Goal: Find specific page/section: Find specific page/section

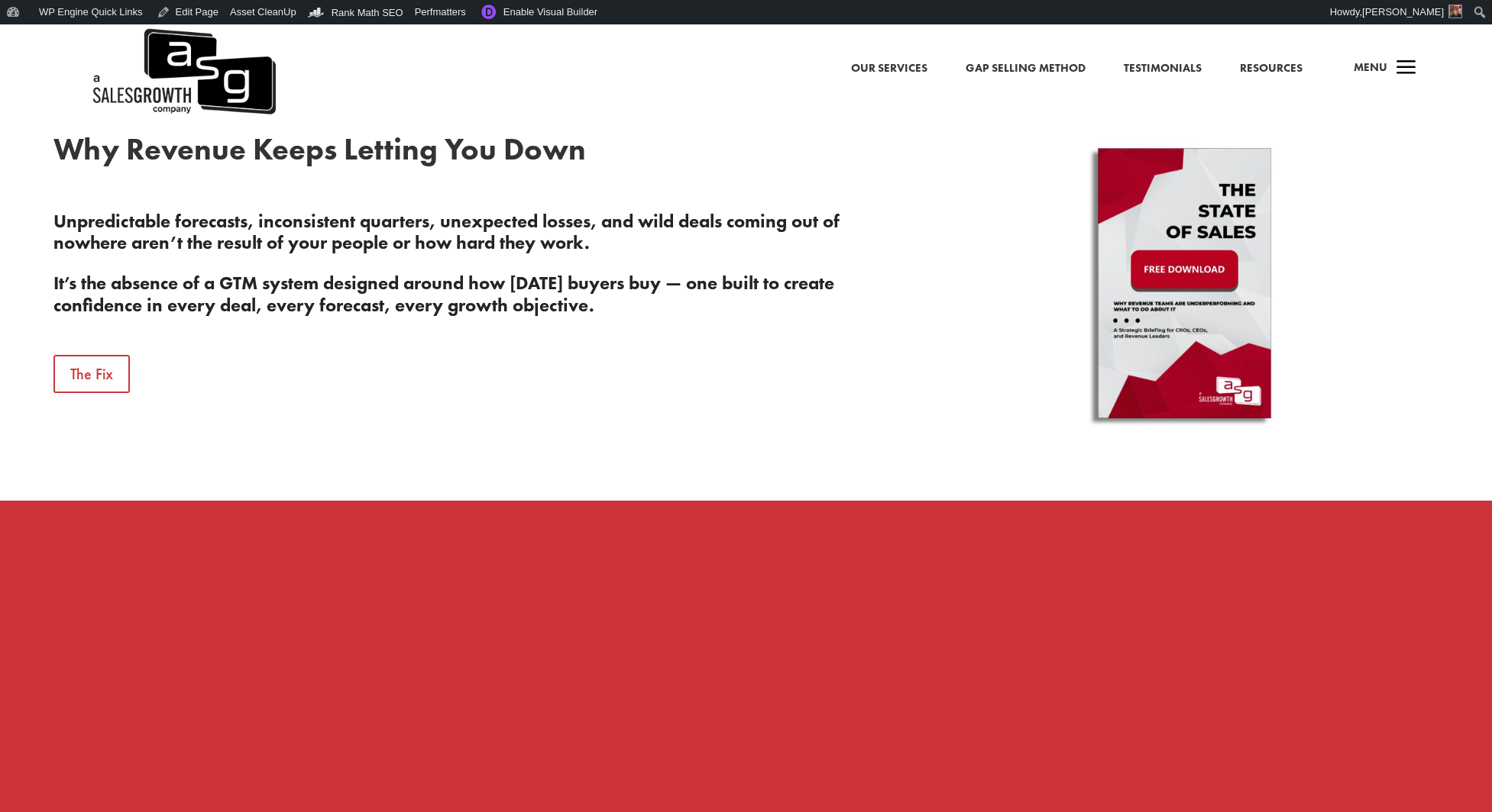
scroll to position [751, 0]
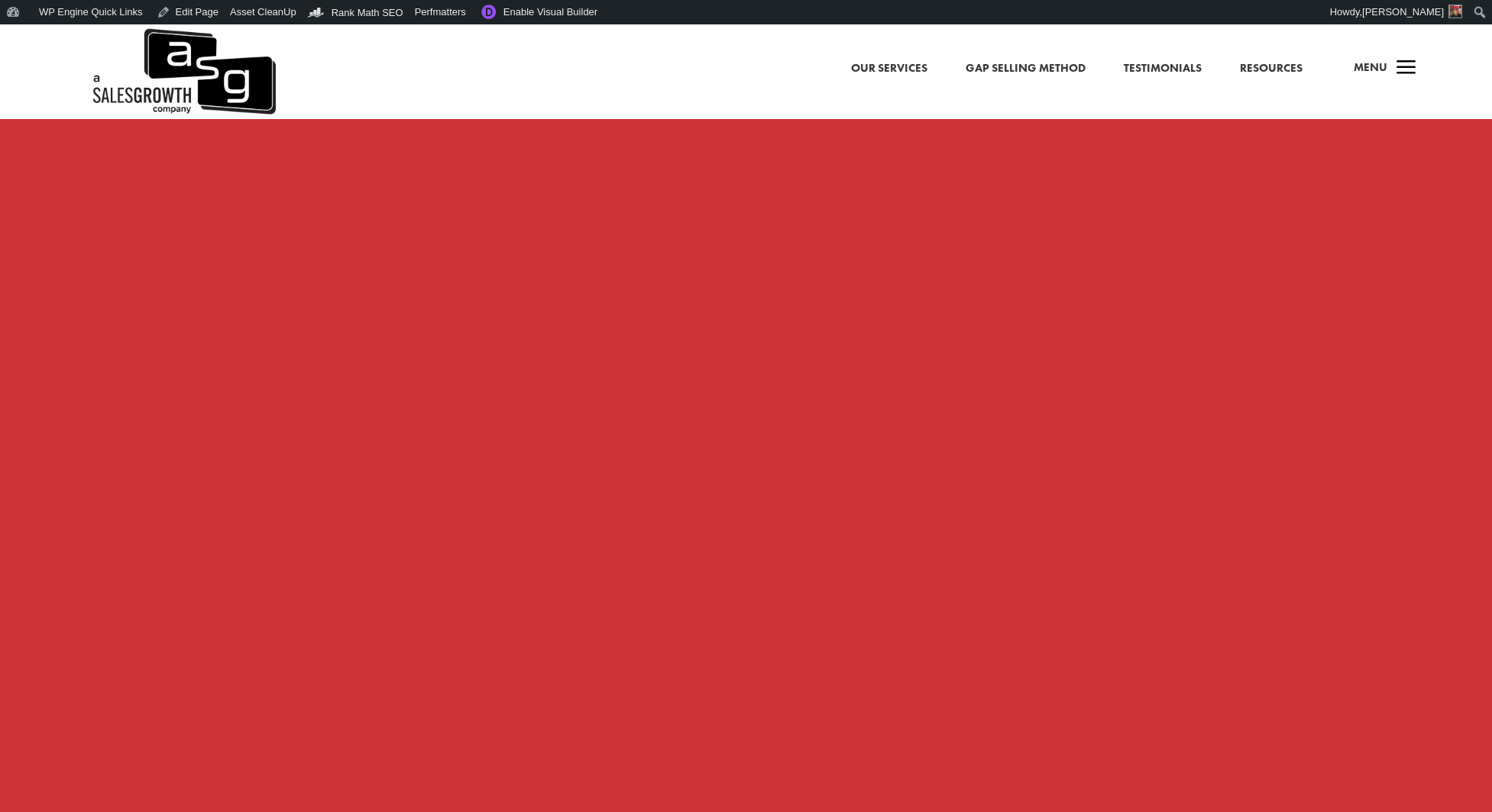
scroll to position [1144, 0]
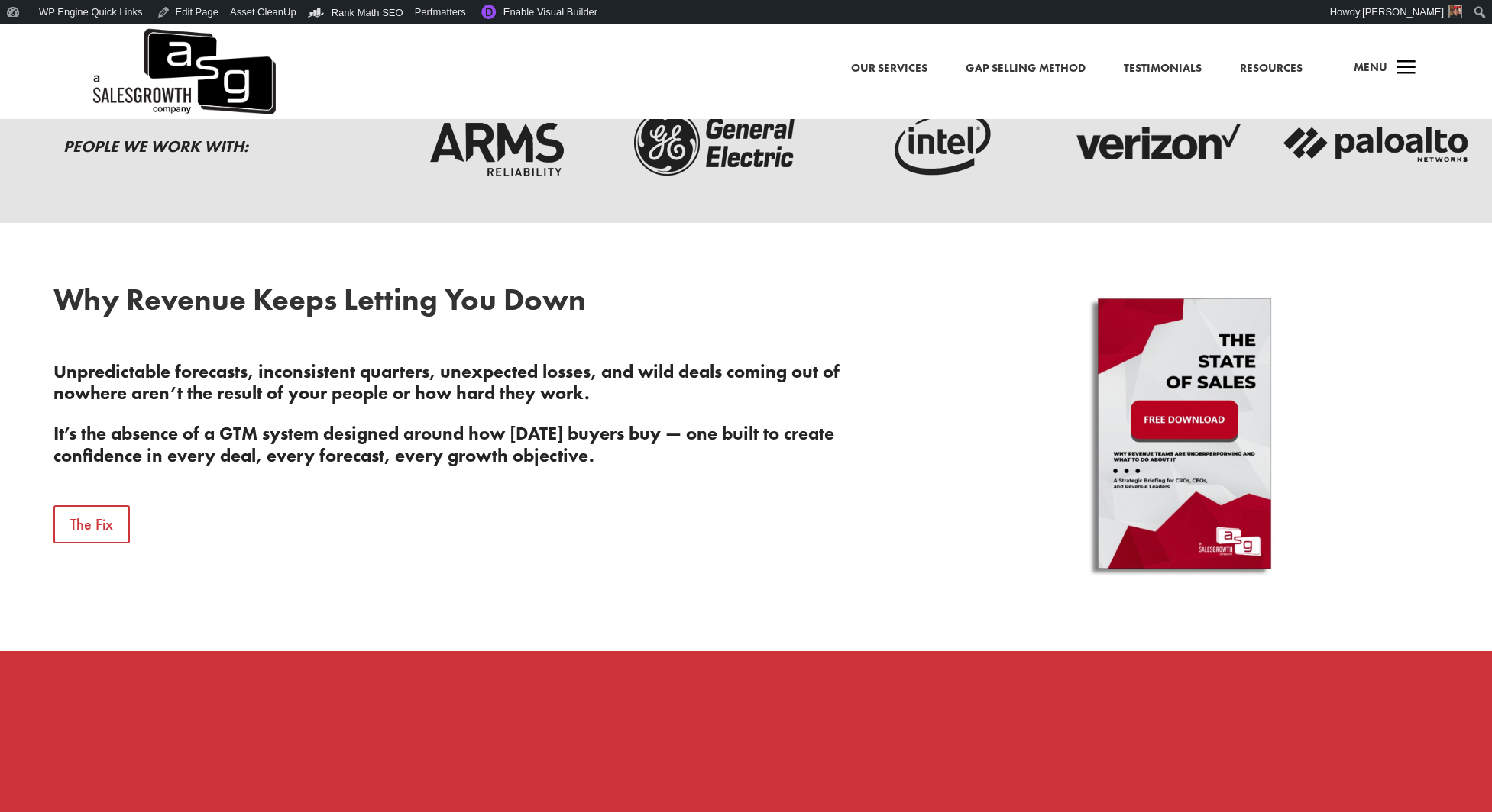
scroll to position [602, 0]
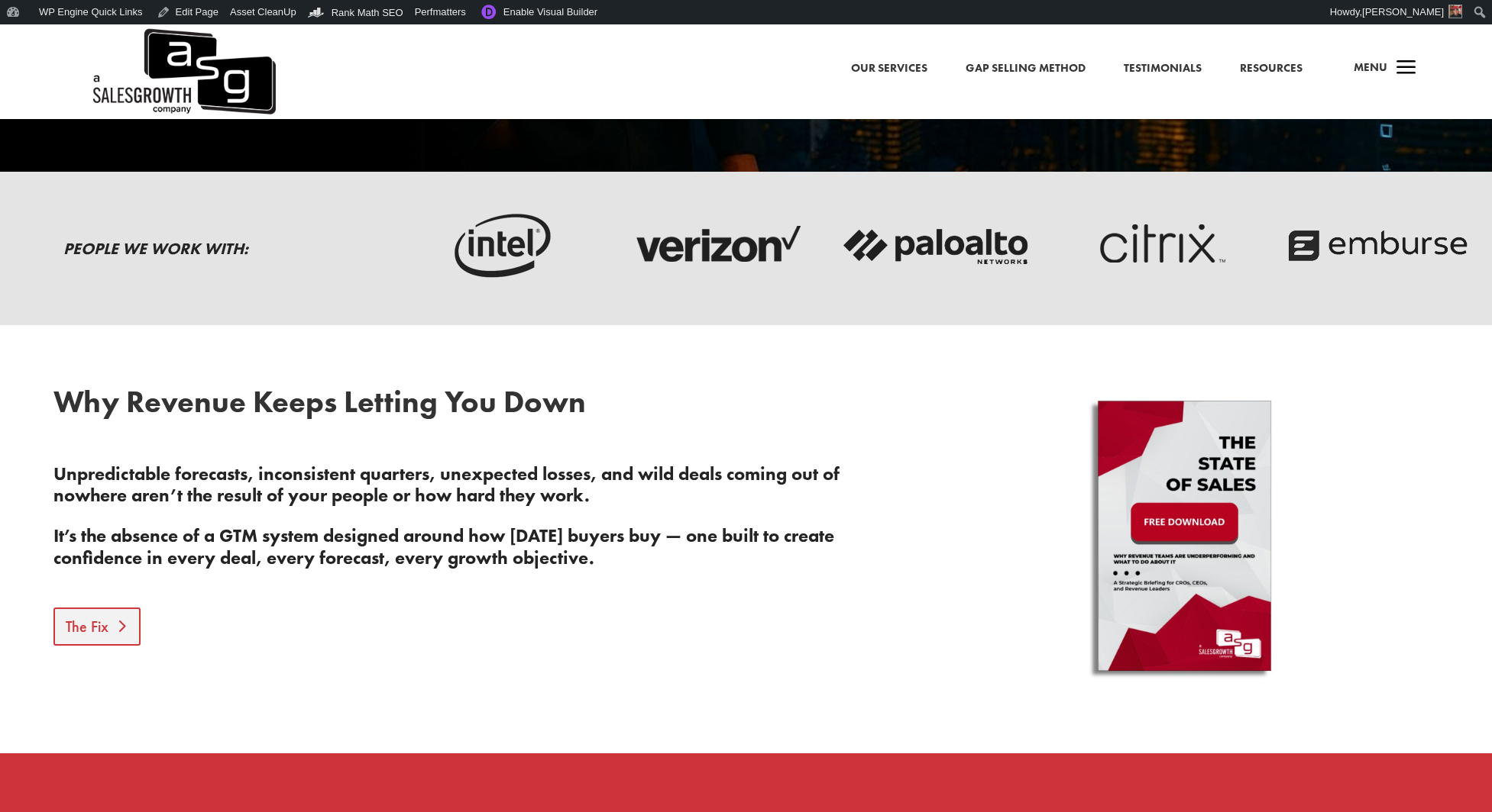
click at [91, 630] on link "The Fix" at bounding box center [96, 627] width 87 height 38
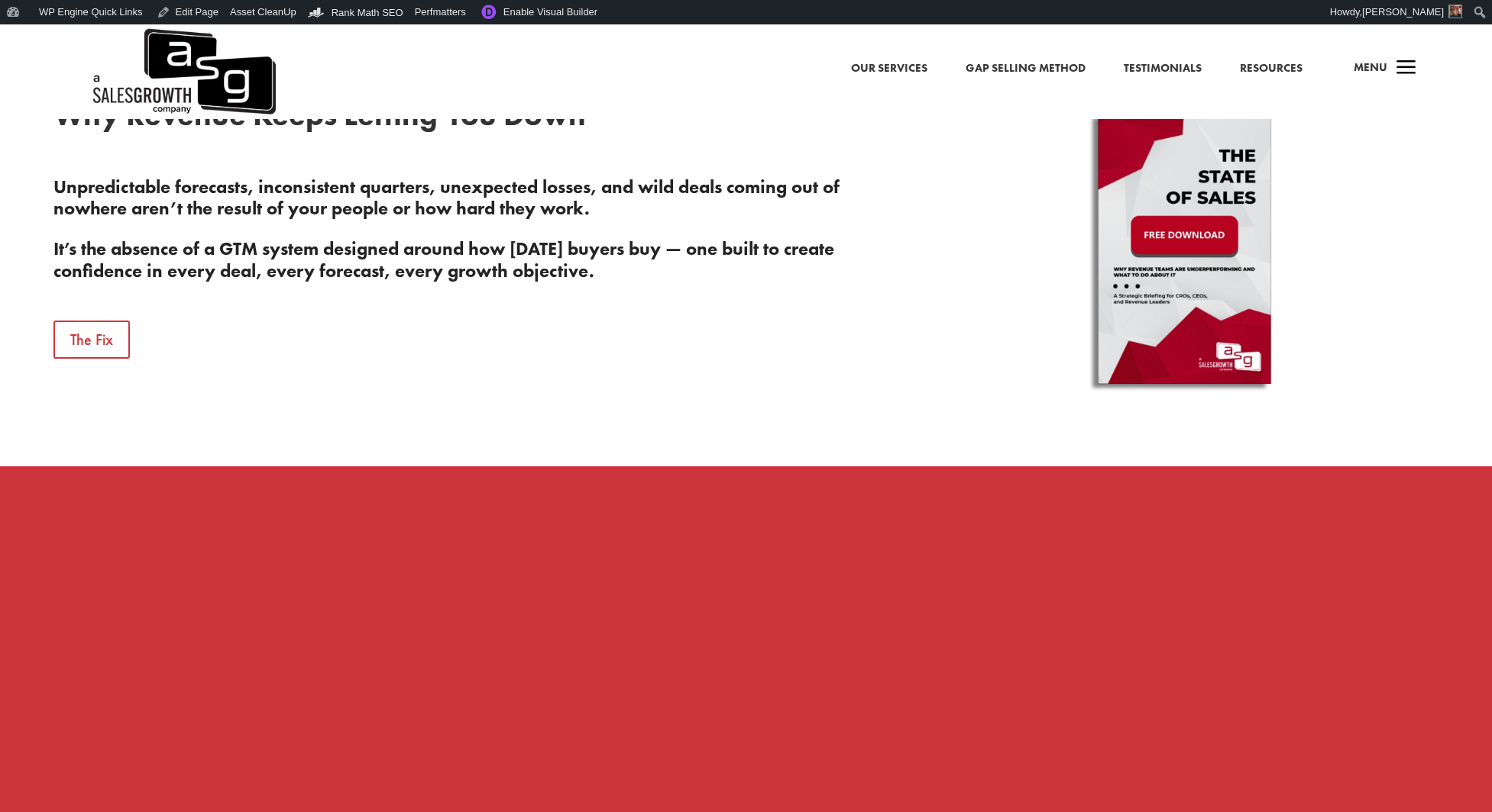
scroll to position [796, 0]
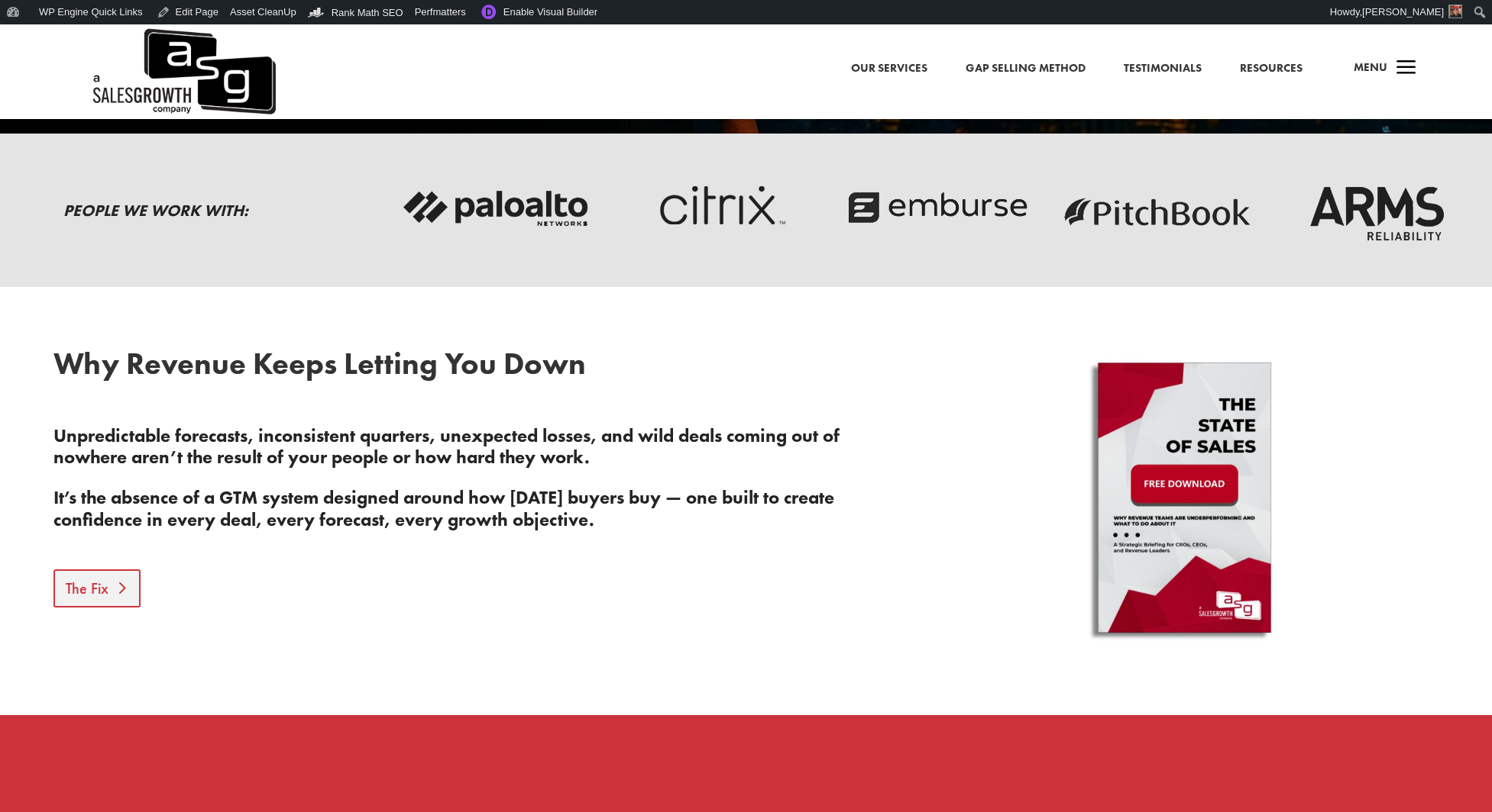
click at [107, 588] on link "The Fix" at bounding box center [96, 589] width 87 height 38
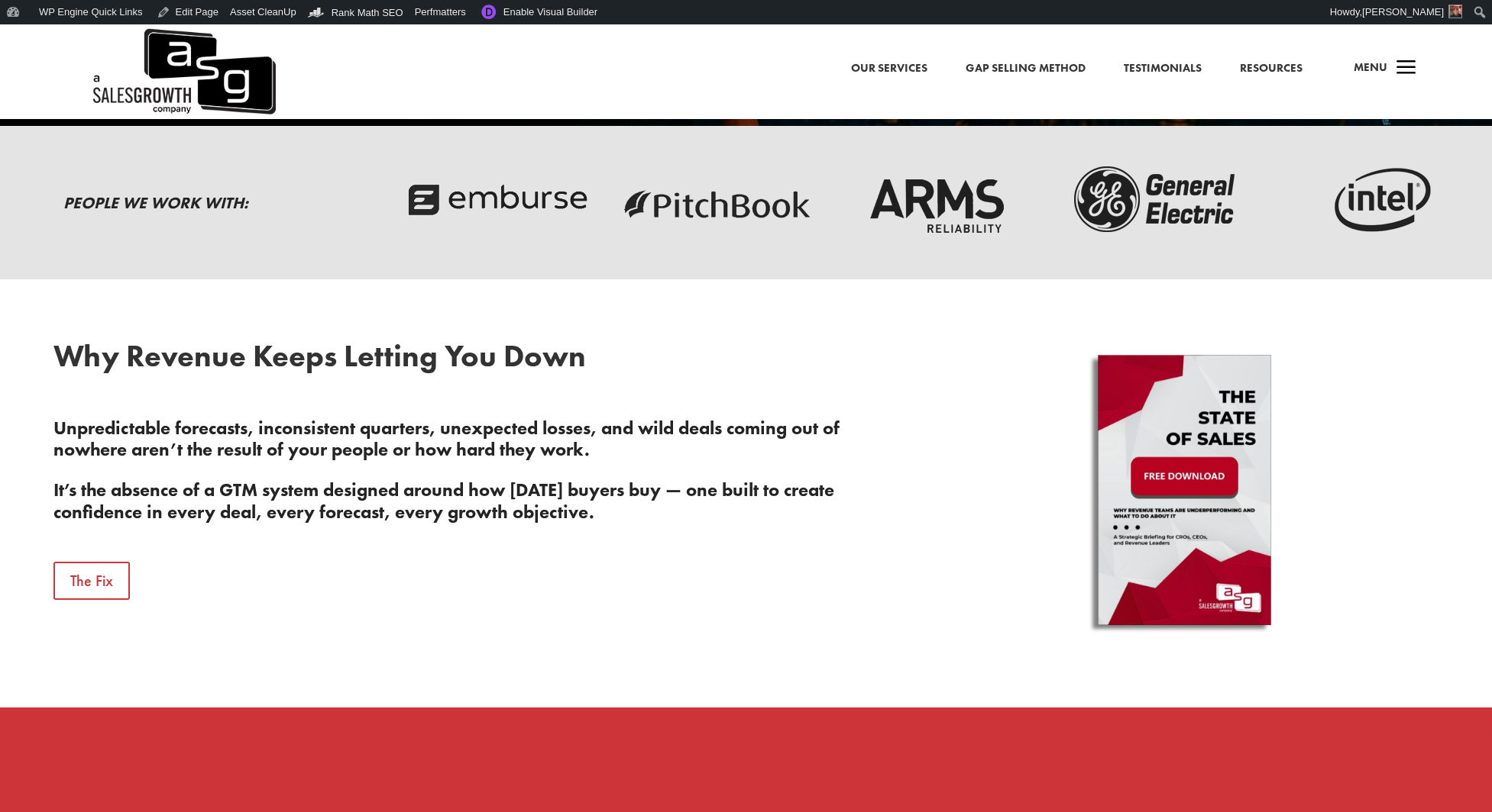
scroll to position [666, 0]
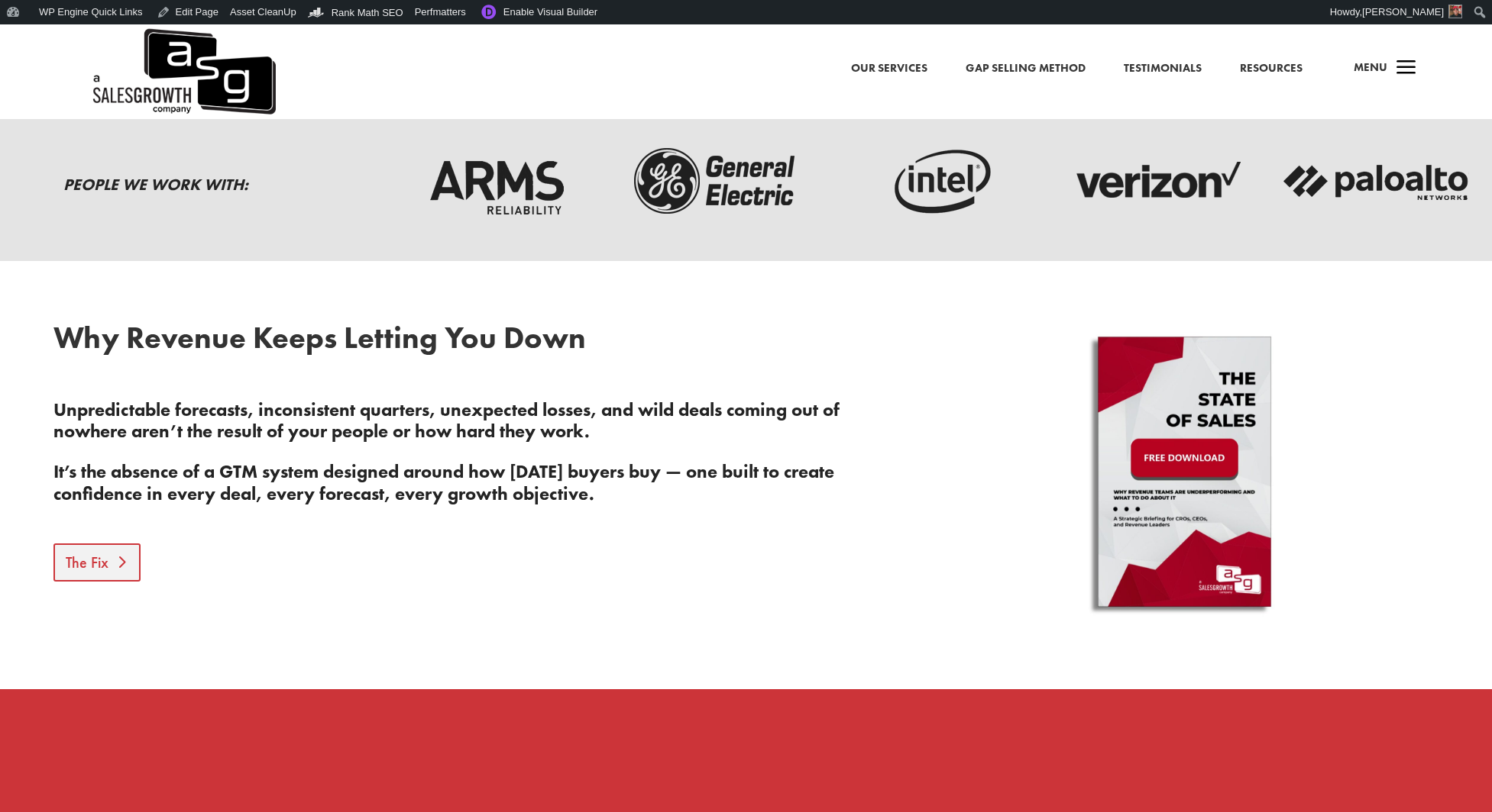
click at [95, 565] on link "The Fix" at bounding box center [96, 562] width 87 height 38
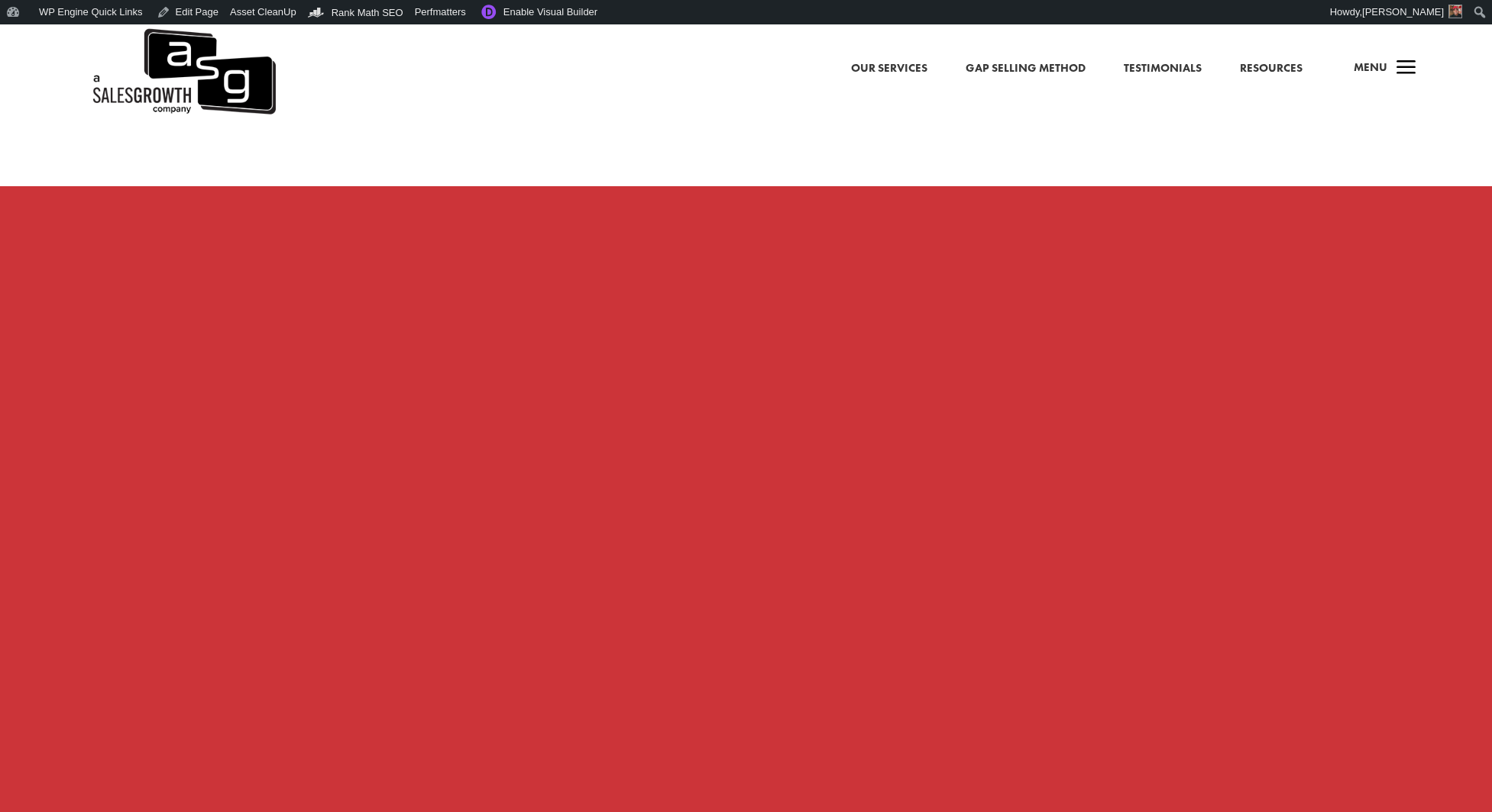
scroll to position [1161, 0]
